Goal: Find specific page/section: Find specific page/section

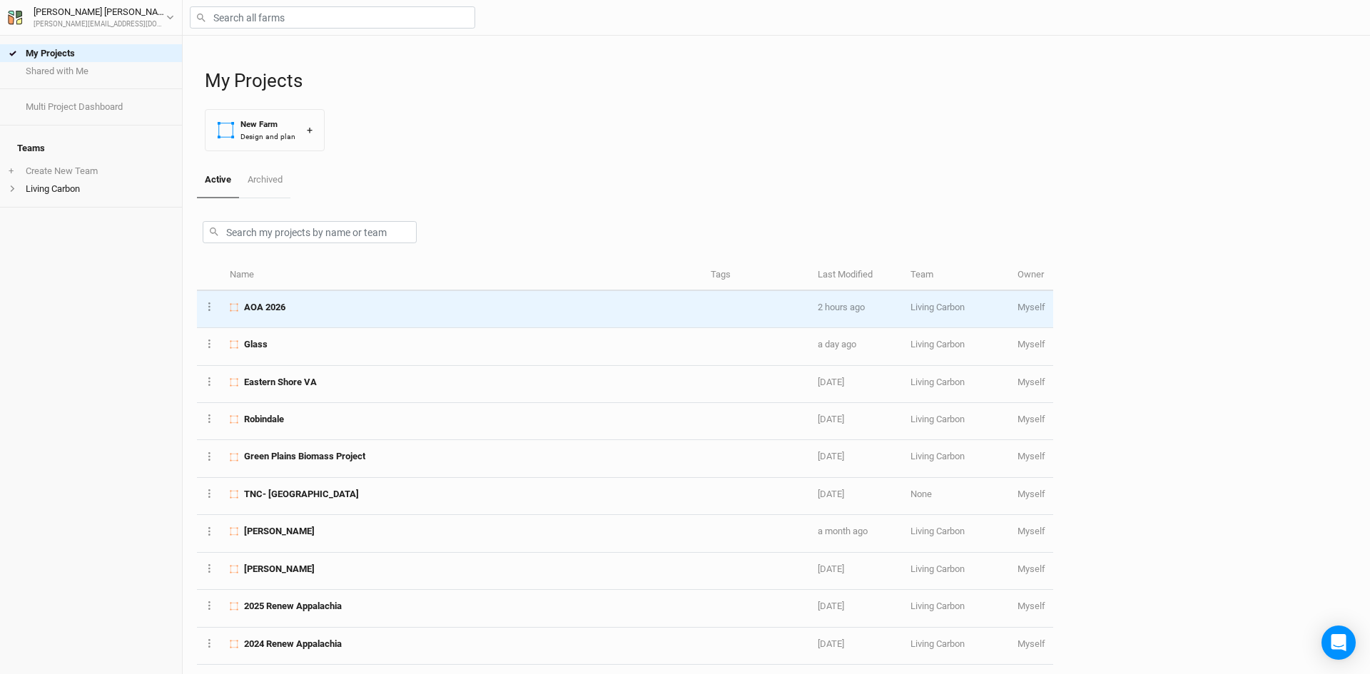
click at [282, 311] on span "AOA 2026" at bounding box center [264, 307] width 41 height 13
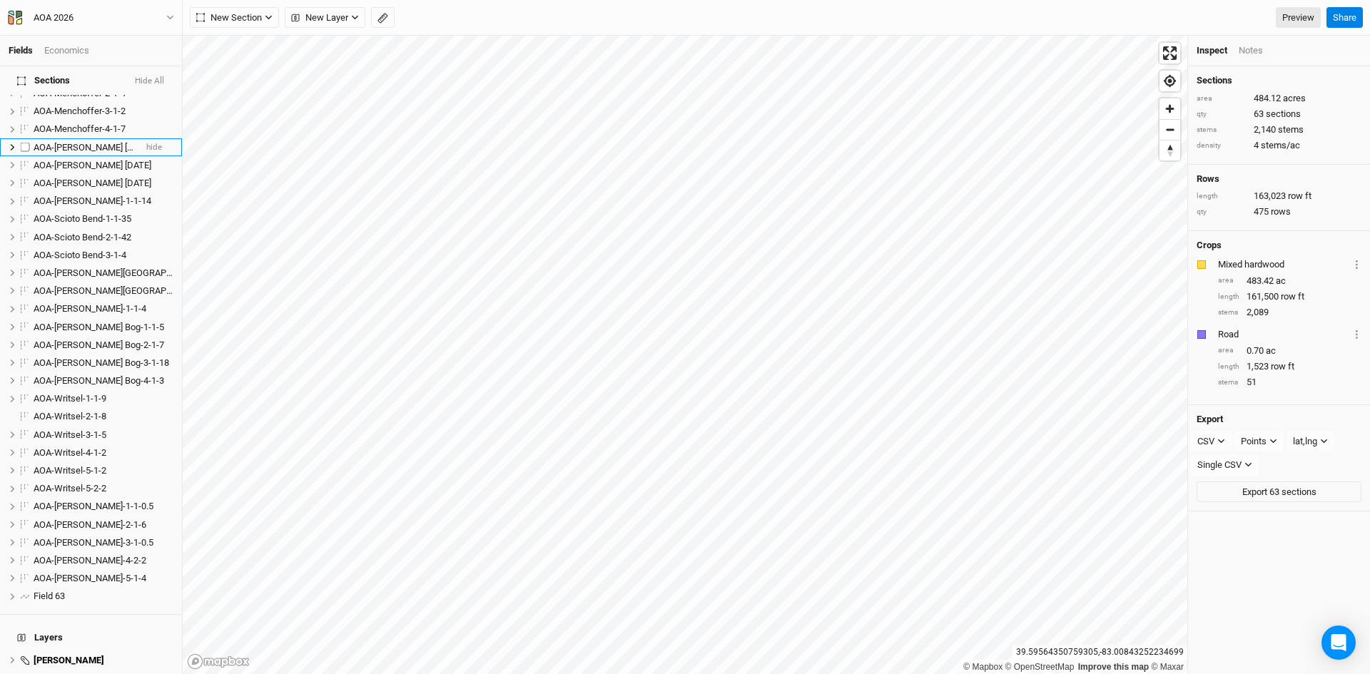
scroll to position [1070, 0]
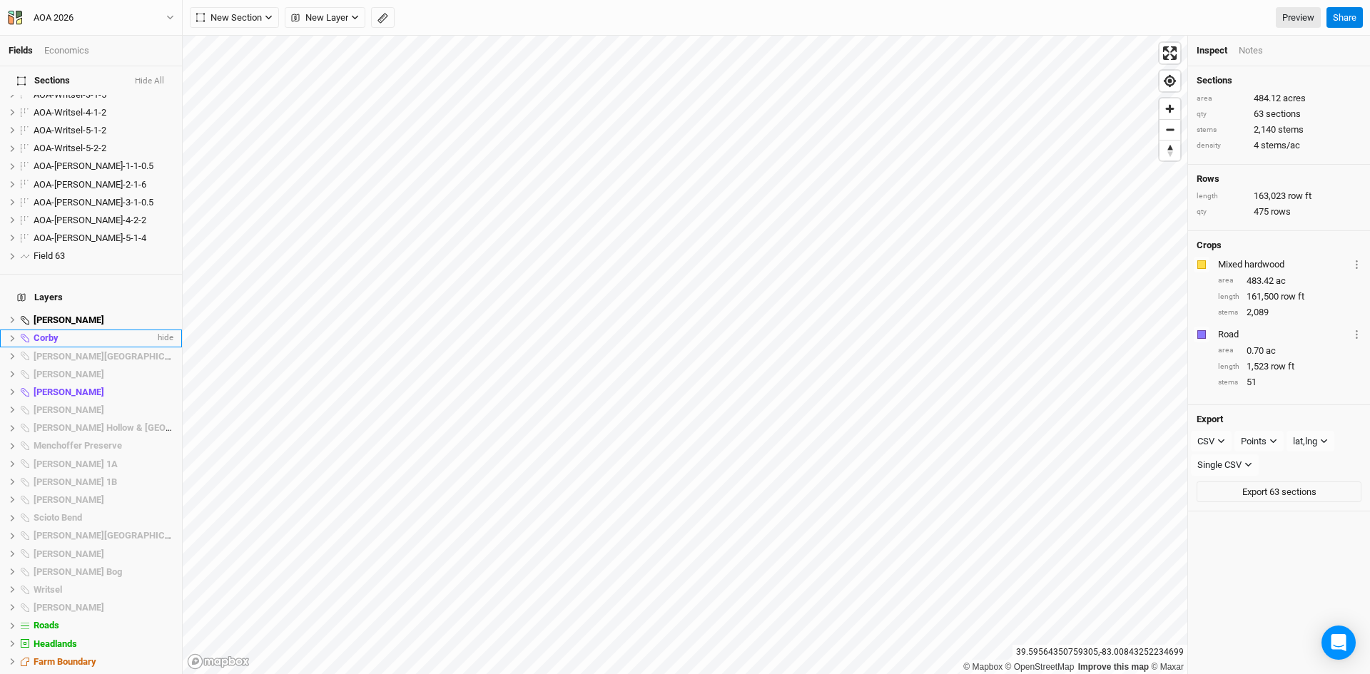
click at [67, 332] on div "Corby" at bounding box center [94, 337] width 121 height 11
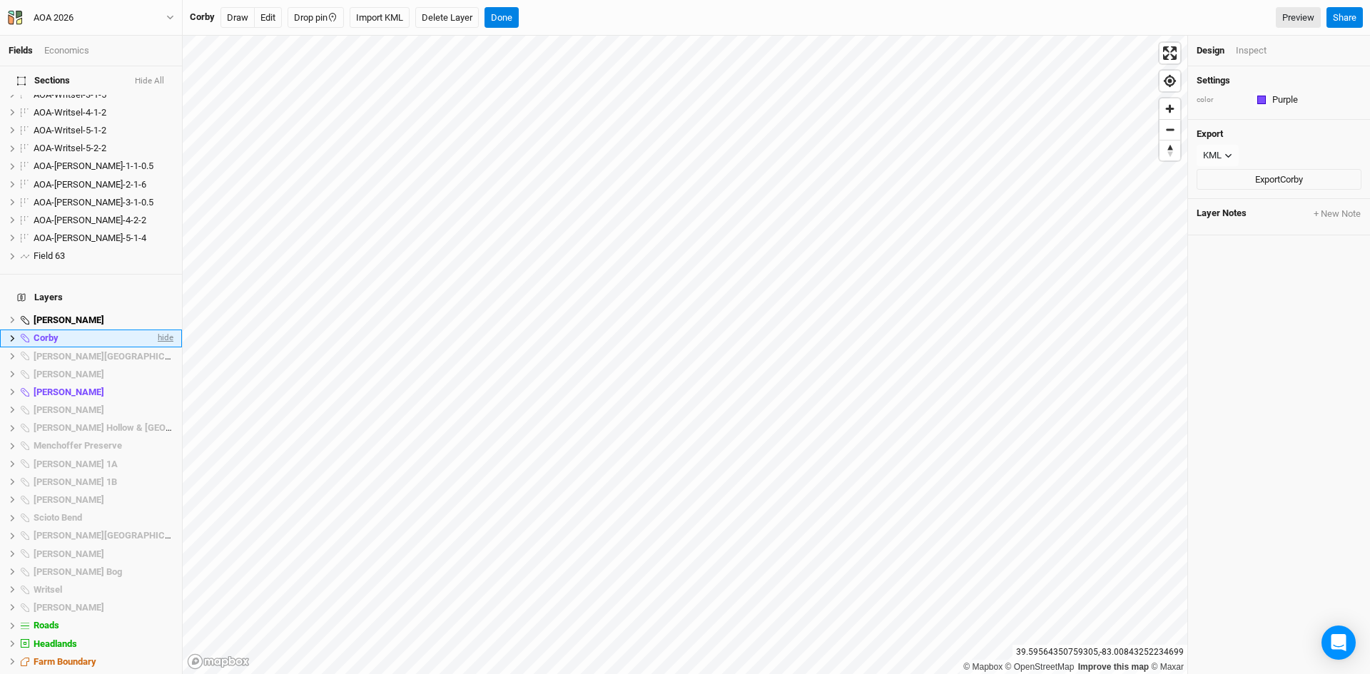
click at [155, 330] on span "hide" at bounding box center [164, 339] width 19 height 18
click at [155, 383] on span "hide" at bounding box center [164, 392] width 19 height 18
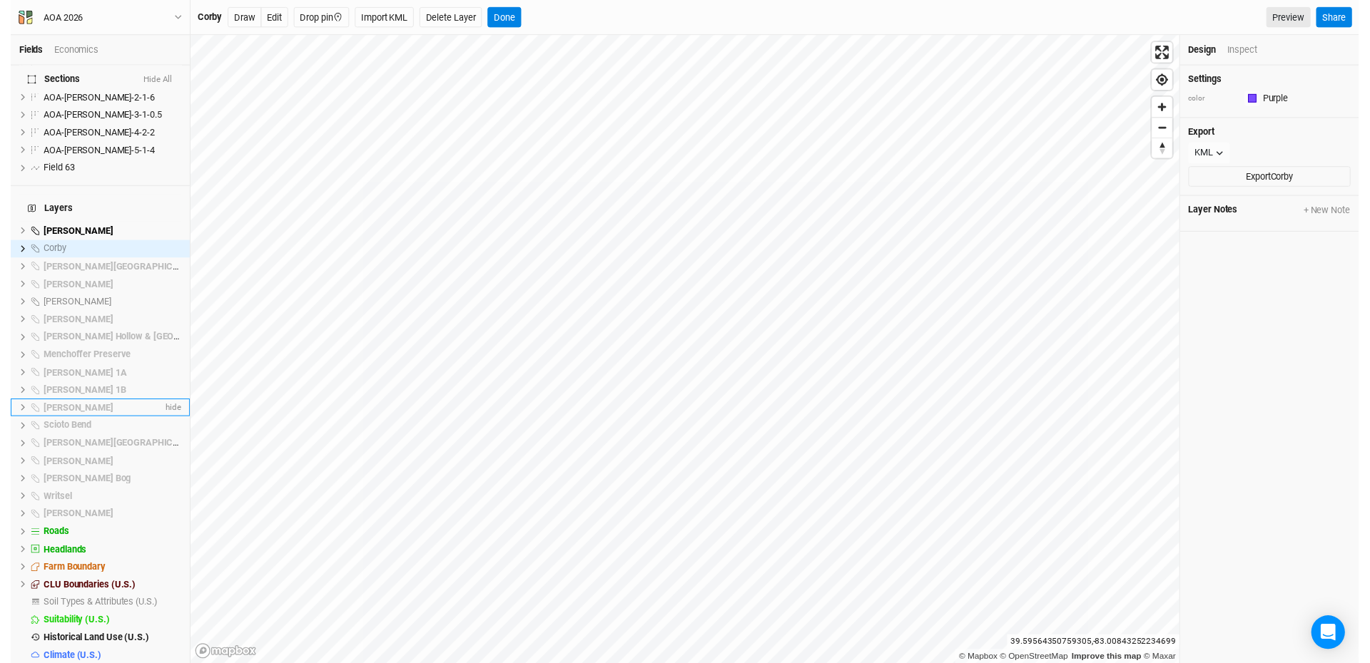
scroll to position [1158, 0]
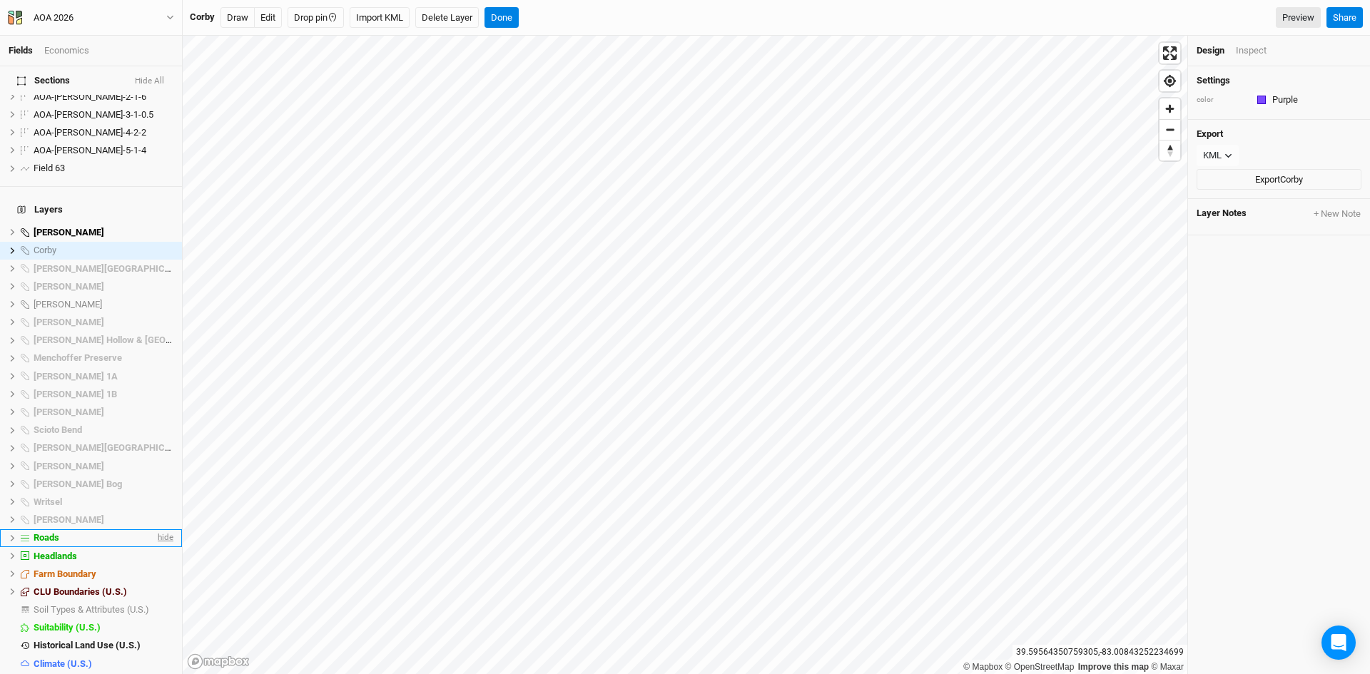
click at [158, 529] on span "hide" at bounding box center [164, 538] width 19 height 18
click at [157, 547] on span "hide" at bounding box center [164, 556] width 19 height 18
click at [155, 583] on span "hide" at bounding box center [164, 592] width 19 height 18
click at [156, 637] on span "hide" at bounding box center [164, 646] width 19 height 18
click at [106, 604] on span "Soil Types & Attributes (U.S.)" at bounding box center [92, 609] width 116 height 11
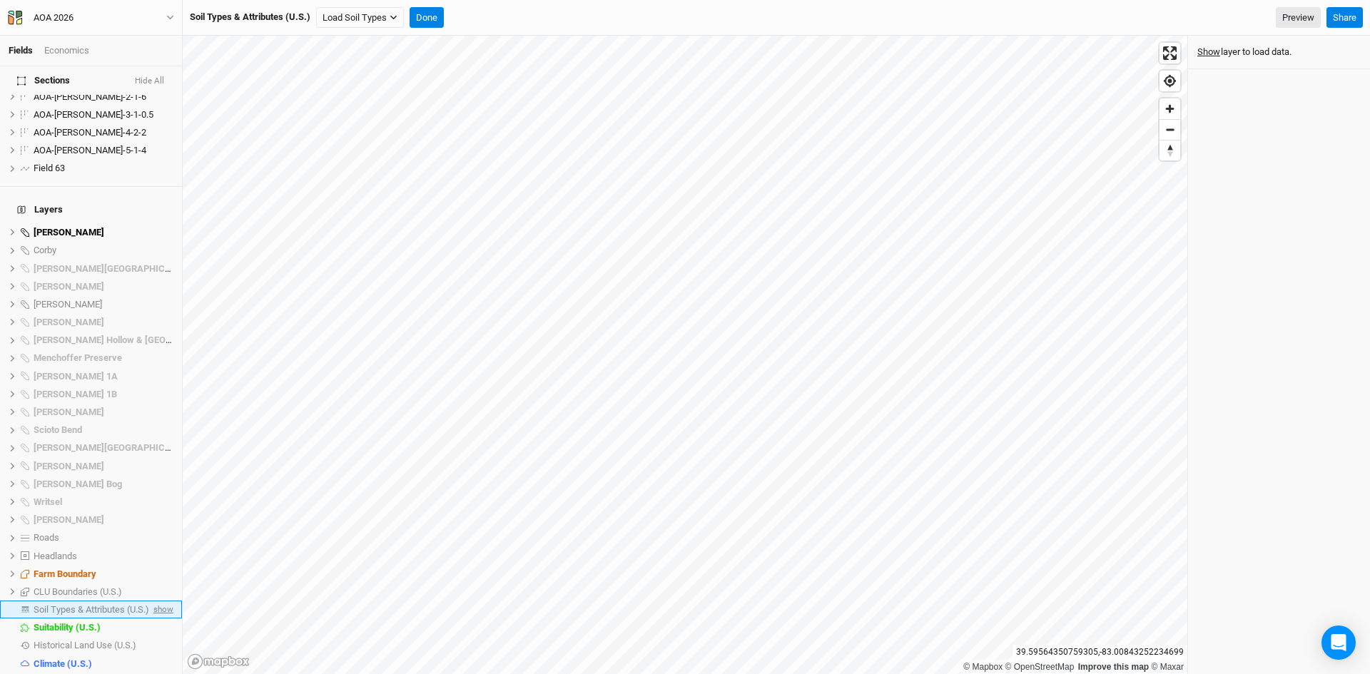
click at [153, 601] on span "show" at bounding box center [162, 610] width 23 height 18
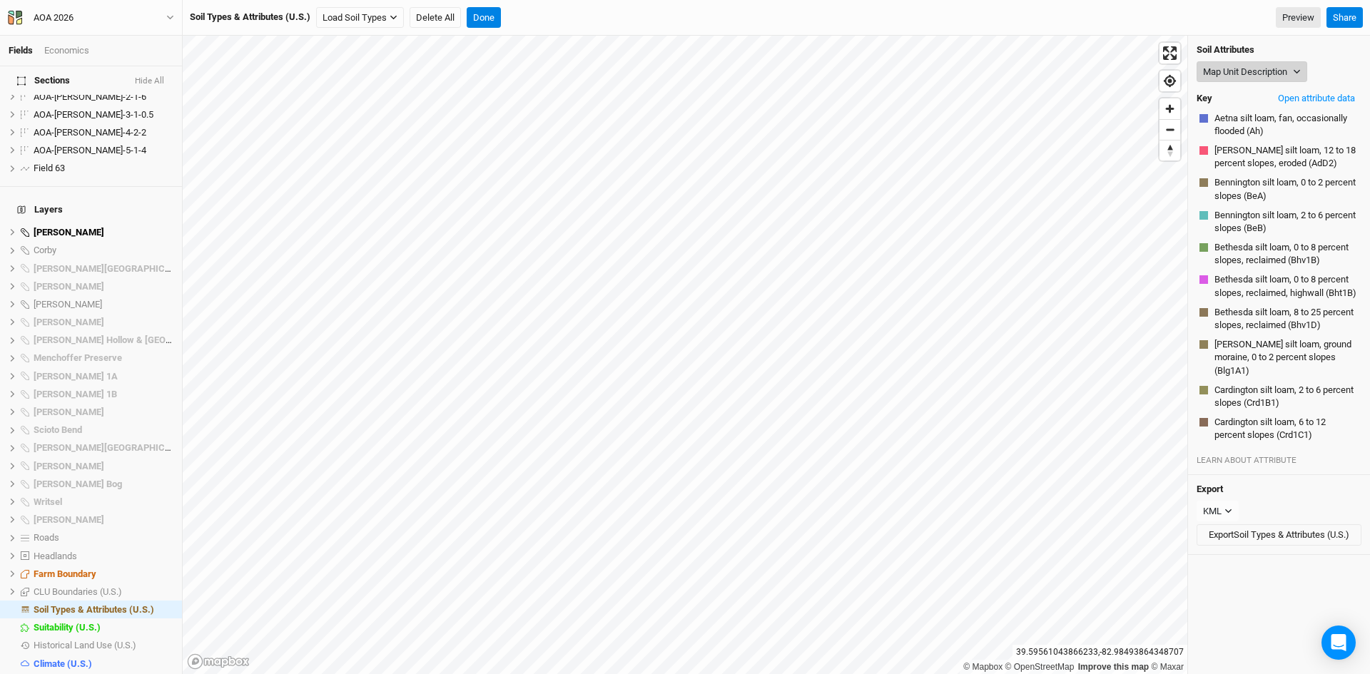
click at [1277, 71] on button "Map Unit Description" at bounding box center [1251, 71] width 111 height 21
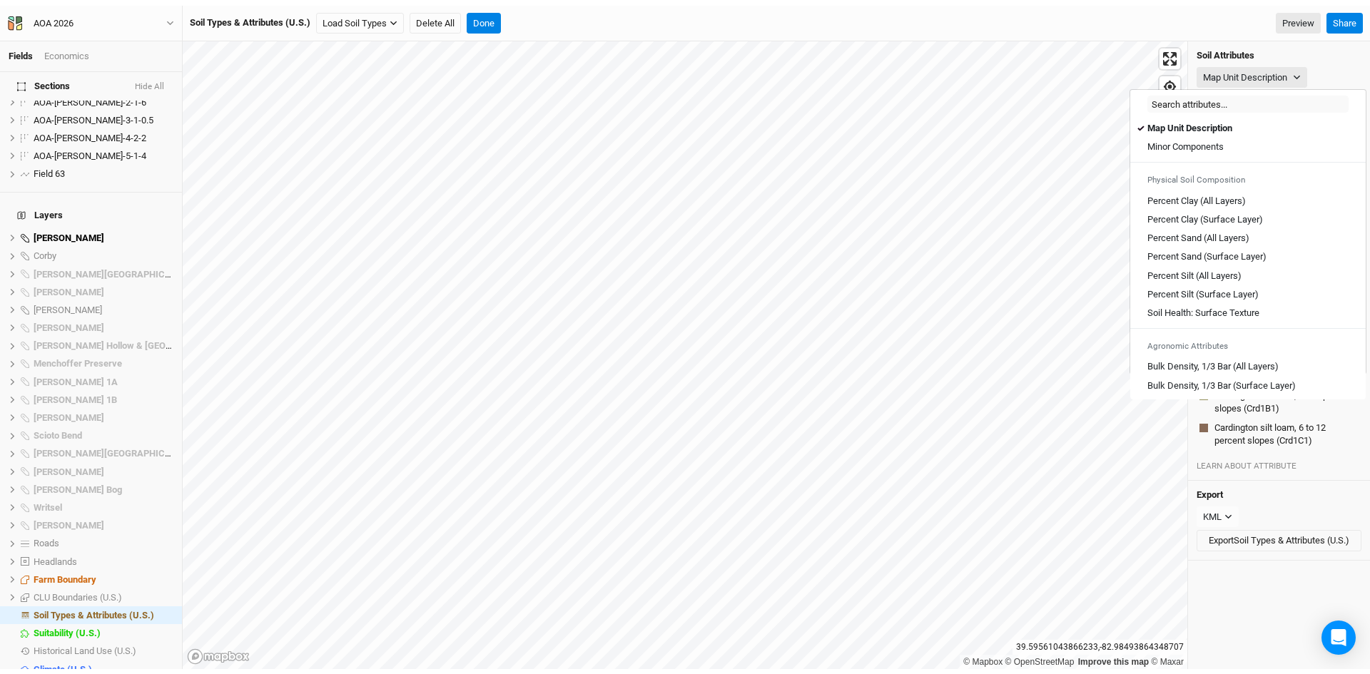
scroll to position [0, 0]
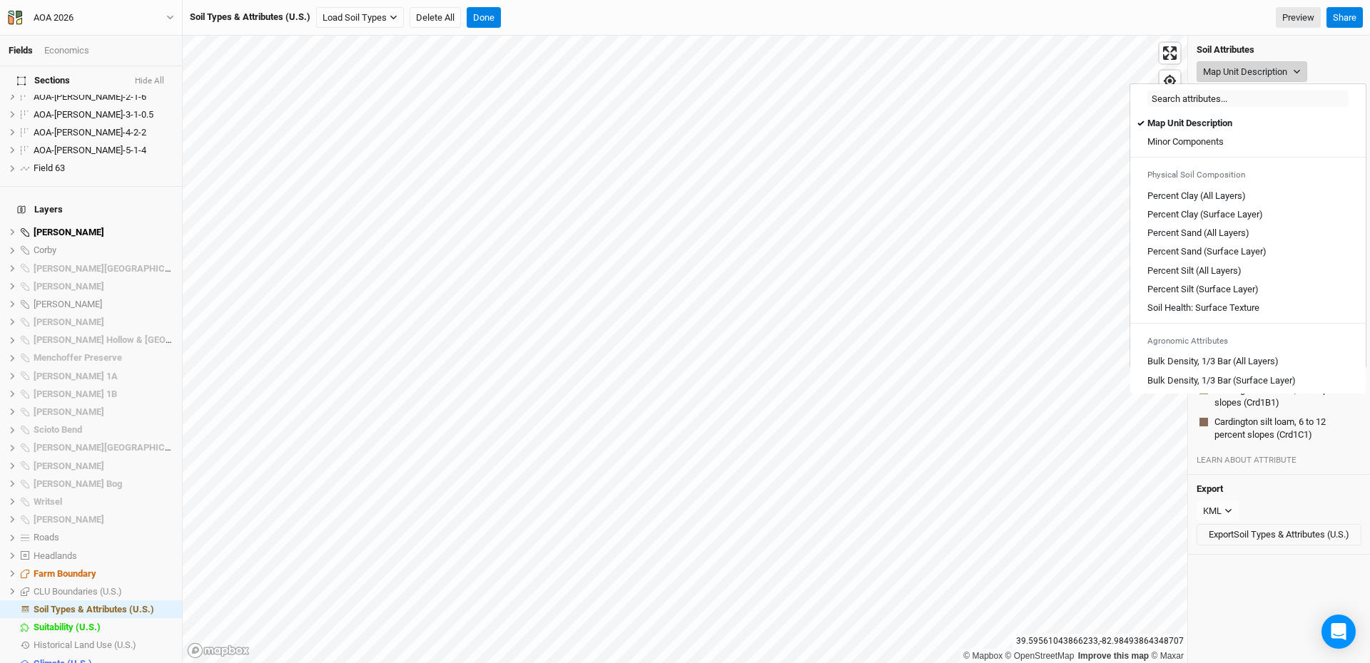
click at [1273, 72] on button "Map Unit Description" at bounding box center [1251, 71] width 111 height 21
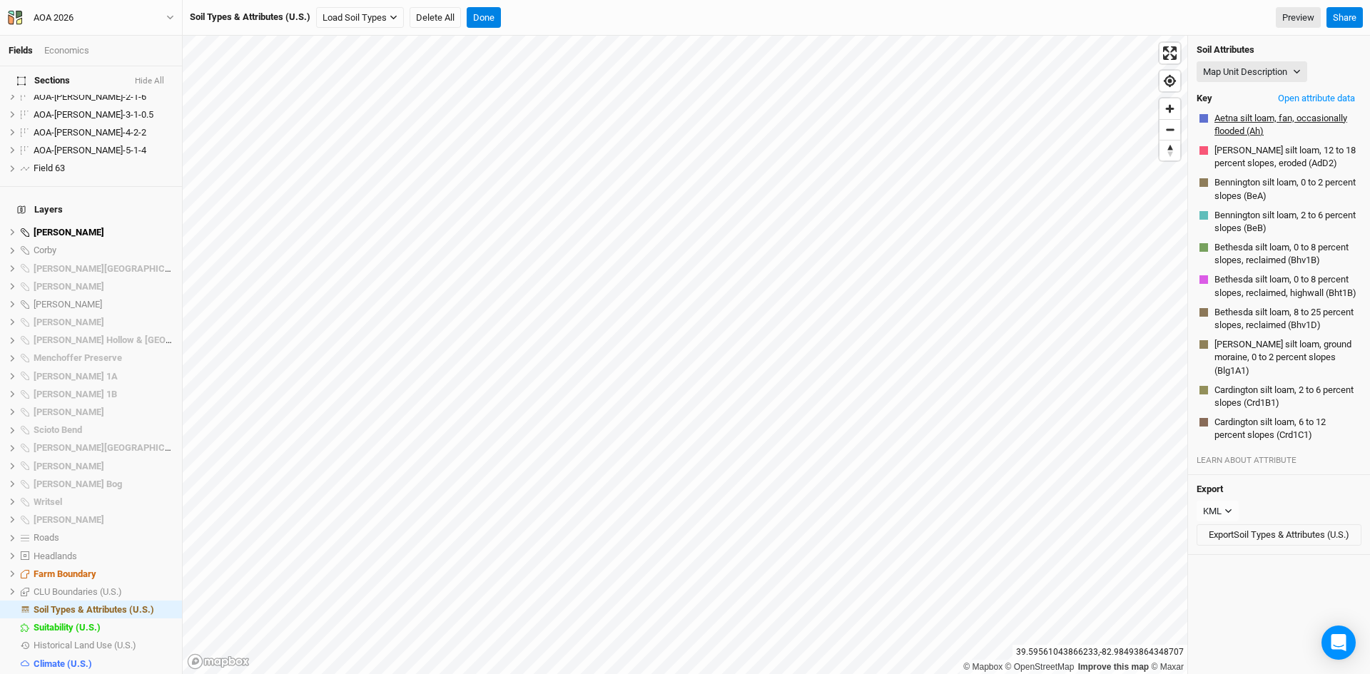
click at [1255, 123] on button "Aetna silt loam, fan, occasionally flooded (Ah)" at bounding box center [1285, 124] width 145 height 27
click at [1290, 98] on button "Open attribute data" at bounding box center [1316, 98] width 90 height 21
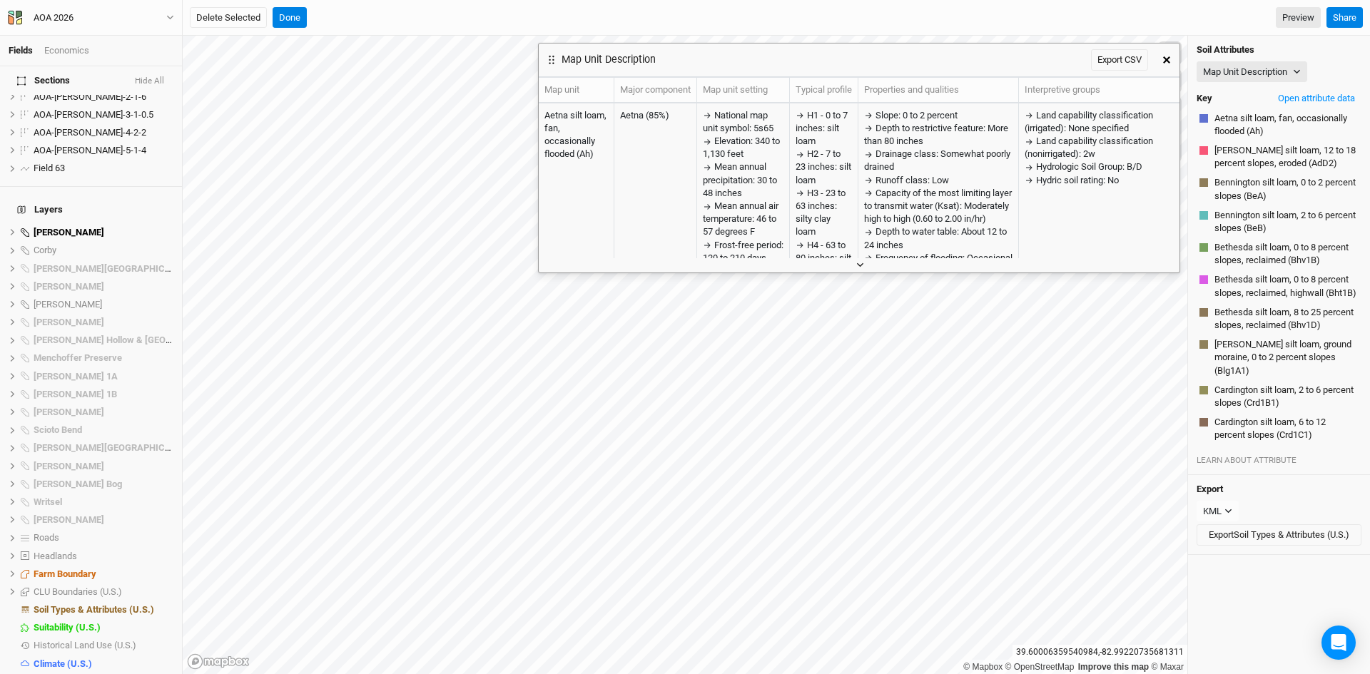
click at [860, 265] on icon "button" at bounding box center [860, 265] width 8 height 8
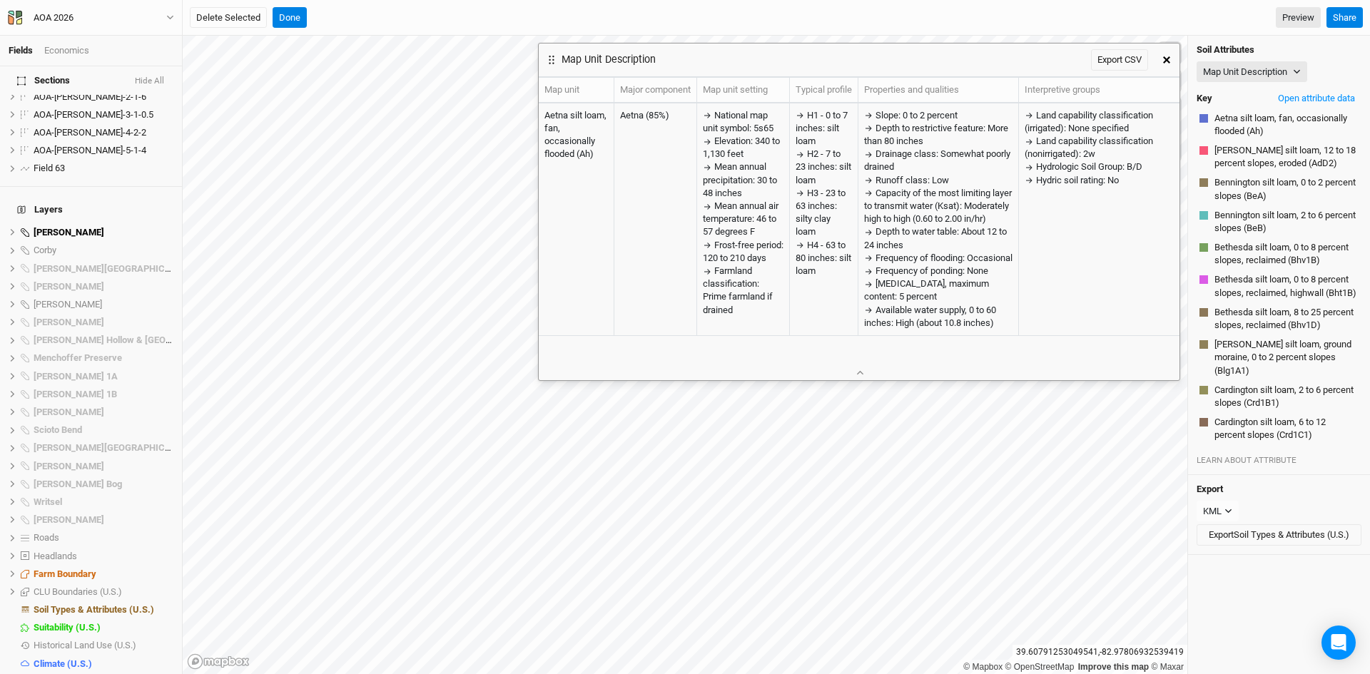
click at [1169, 58] on icon "button" at bounding box center [1166, 59] width 7 height 7
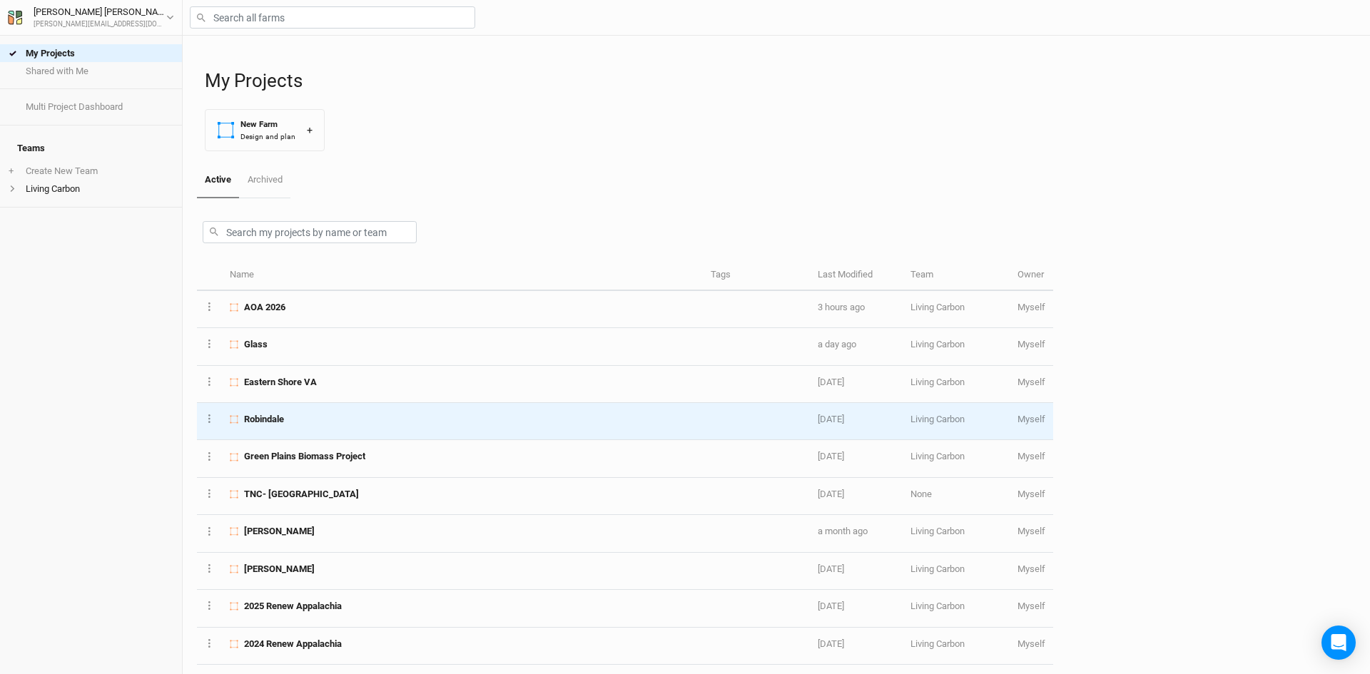
click at [302, 420] on div "Robindale" at bounding box center [462, 419] width 464 height 13
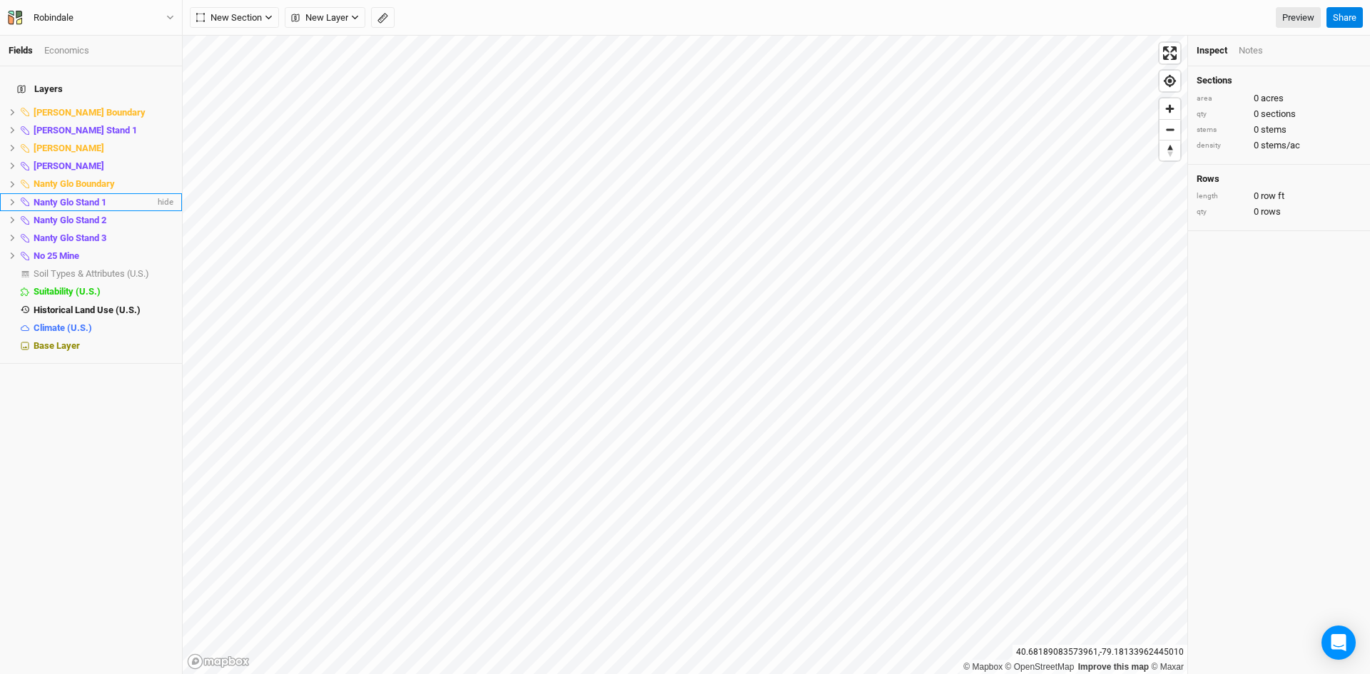
click at [94, 197] on span "Nanty Glo Stand 1" at bounding box center [70, 202] width 73 height 11
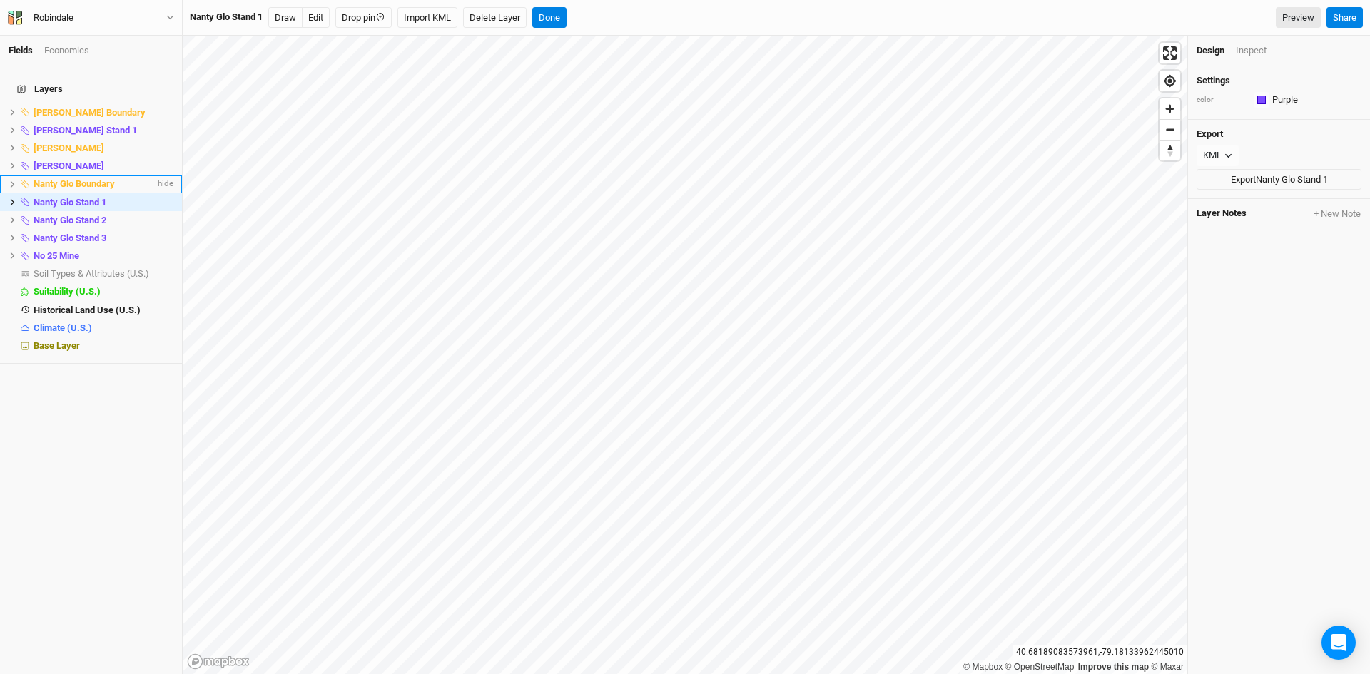
click at [88, 178] on span "Nanty Glo Boundary" at bounding box center [74, 183] width 81 height 11
click at [14, 180] on icon at bounding box center [13, 184] width 8 height 8
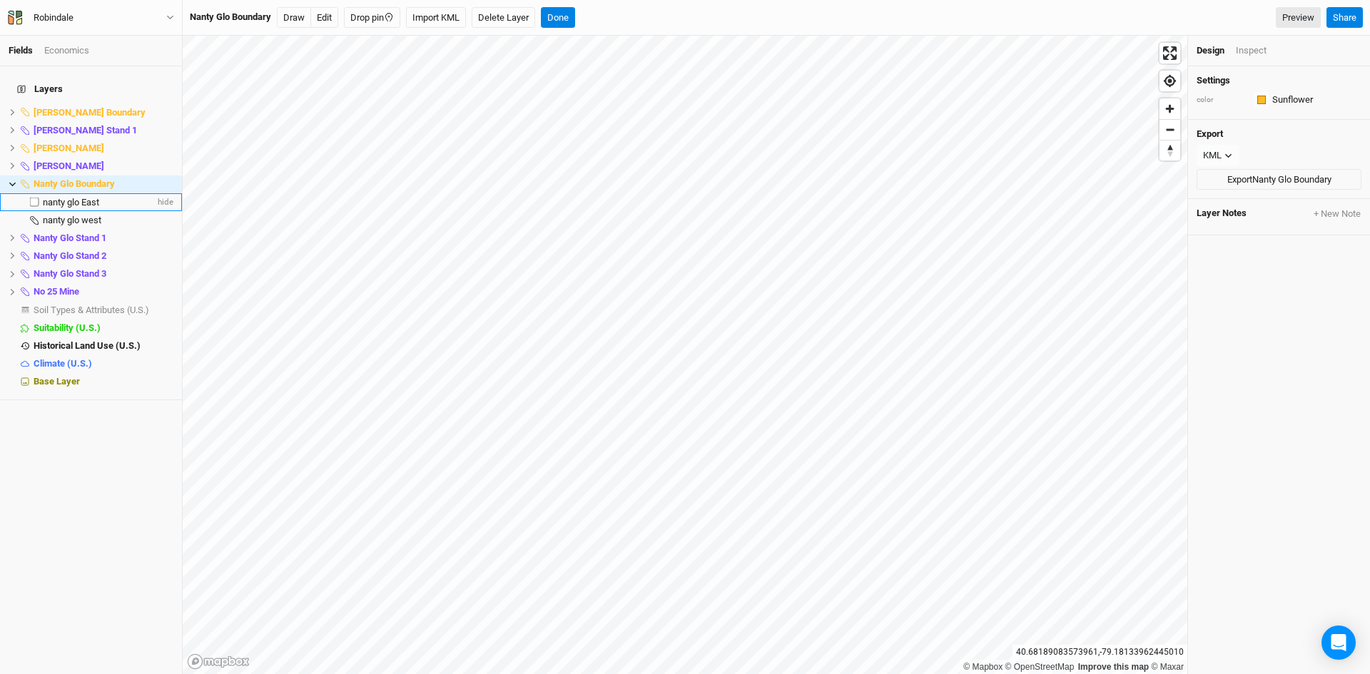
click at [63, 197] on span "nanty glo East" at bounding box center [71, 202] width 56 height 11
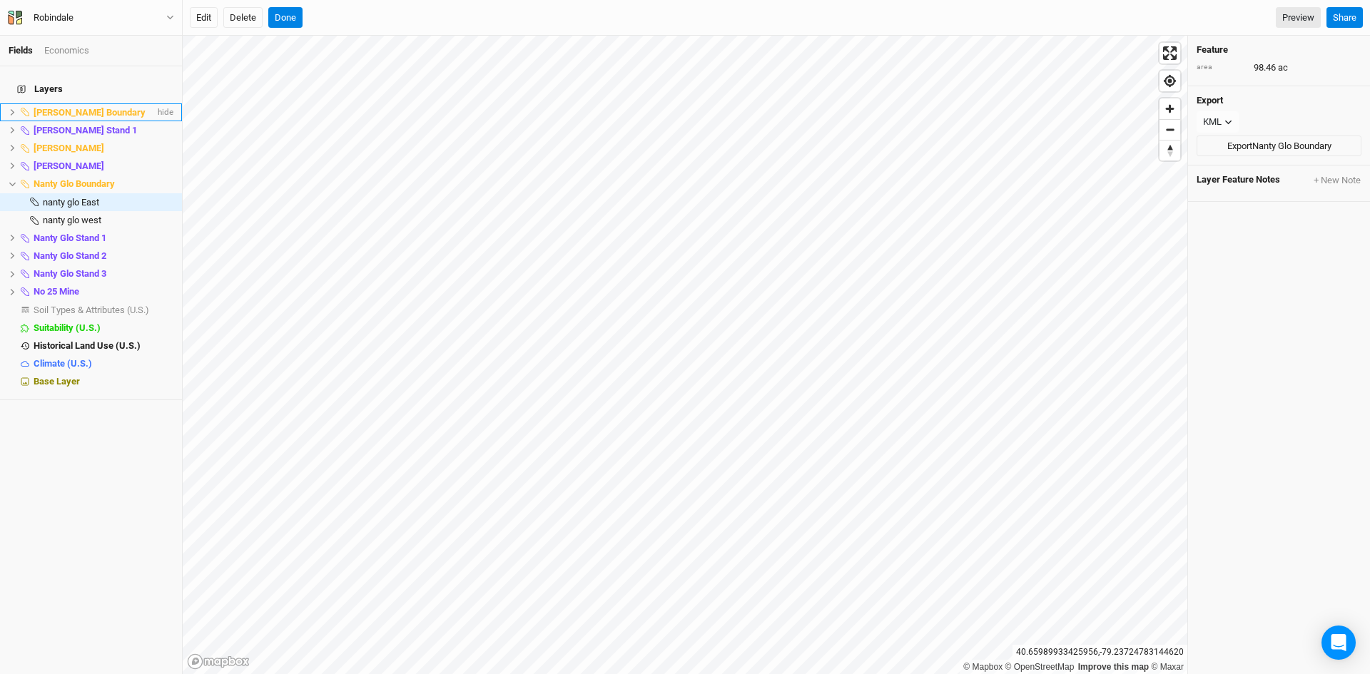
drag, startPoint x: 10, startPoint y: 102, endPoint x: 21, endPoint y: 103, distance: 10.7
click at [11, 108] on icon at bounding box center [13, 112] width 8 height 8
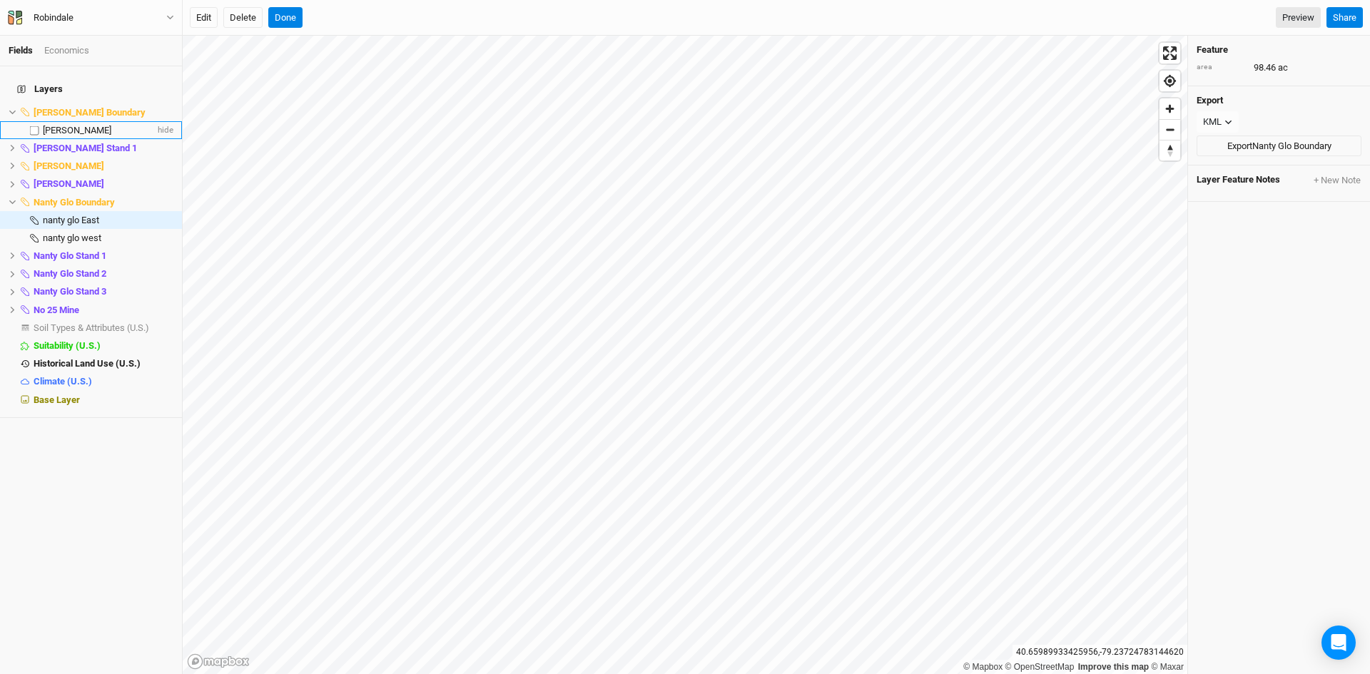
click at [61, 125] on span "BECKER PAULA M" at bounding box center [77, 130] width 68 height 11
click at [15, 162] on icon at bounding box center [13, 166] width 8 height 8
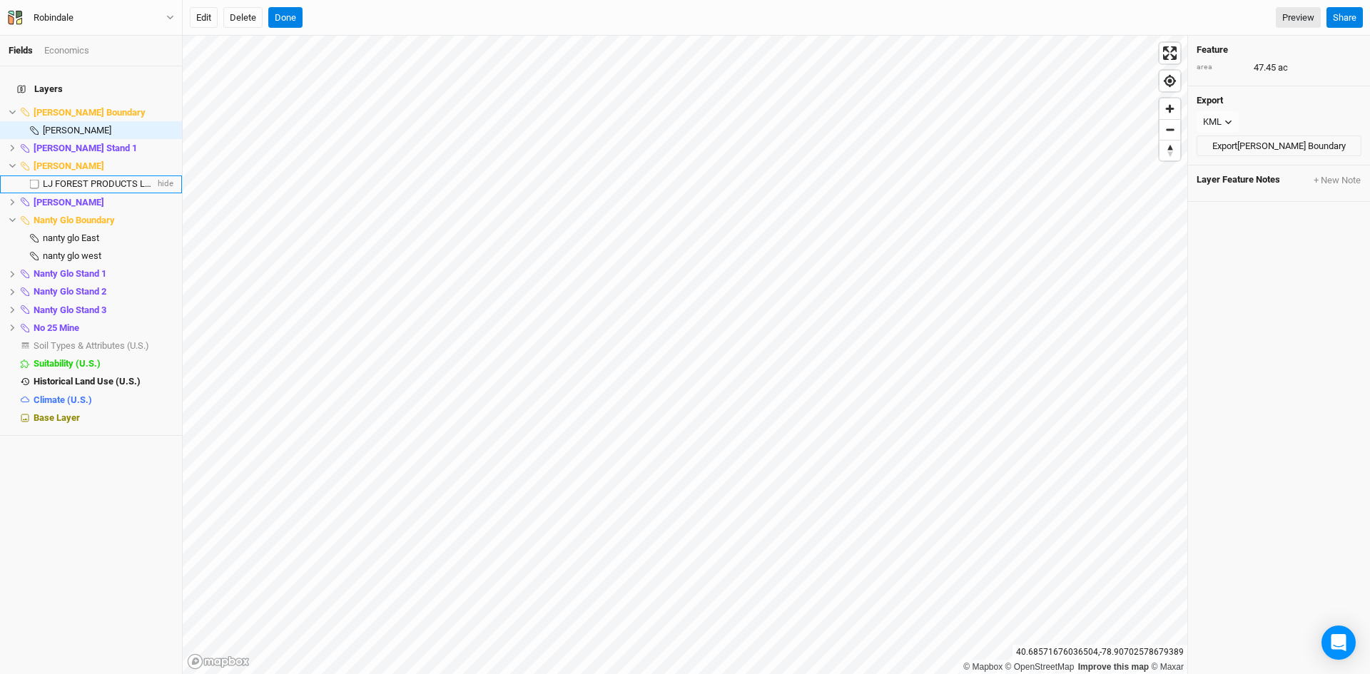
click at [87, 178] on span "LJ FOREST PRODUCTS LLC" at bounding box center [99, 183] width 113 height 11
click at [6, 319] on li "No 25 Mine hide" at bounding box center [91, 328] width 182 height 18
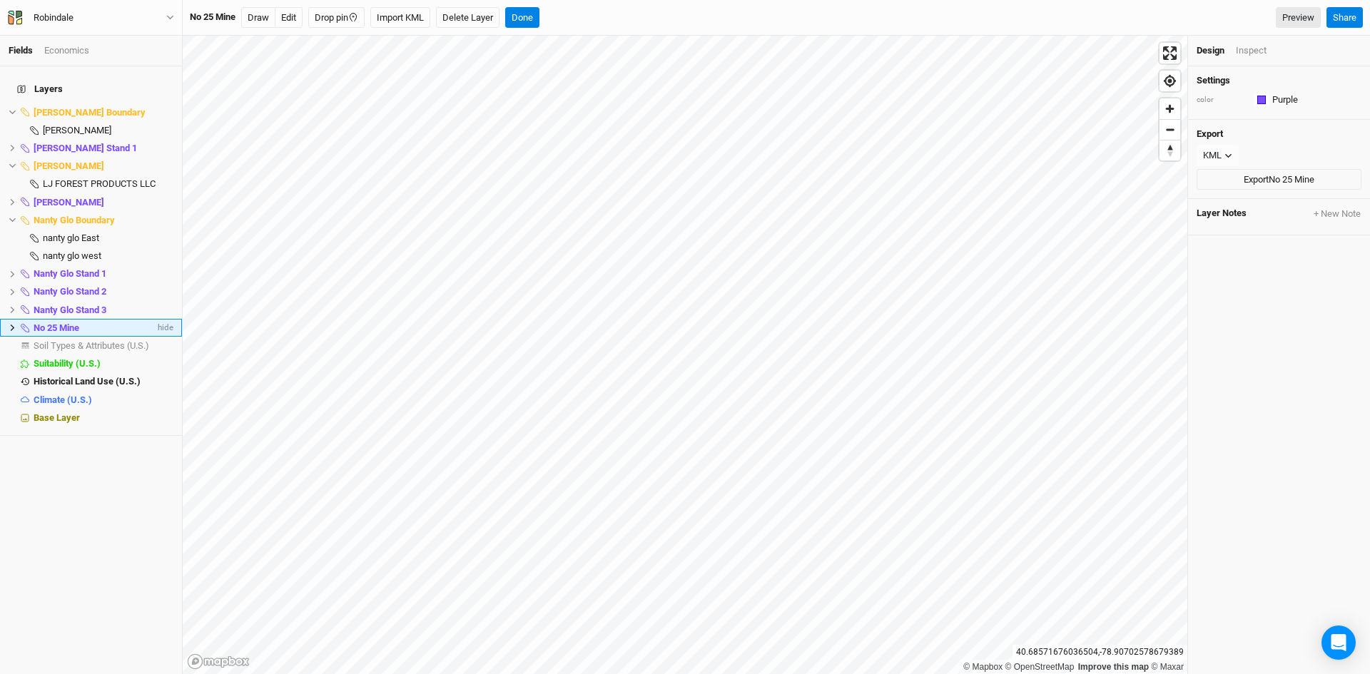
click at [6, 319] on li "No 25 Mine hide" at bounding box center [91, 328] width 182 height 18
click at [11, 324] on icon at bounding box center [13, 328] width 8 height 8
click at [58, 340] on span "no 25 mine" at bounding box center [65, 345] width 44 height 11
